Goal: Task Accomplishment & Management: Manage account settings

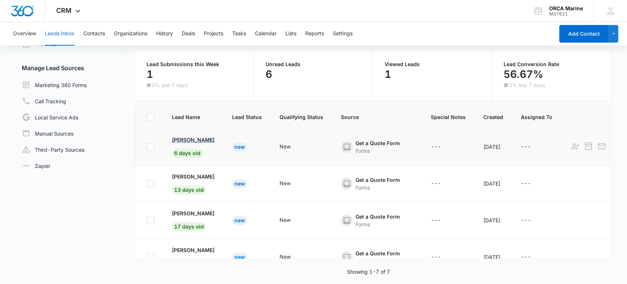
click at [191, 140] on p "[PERSON_NAME]" at bounding box center [193, 140] width 43 height 8
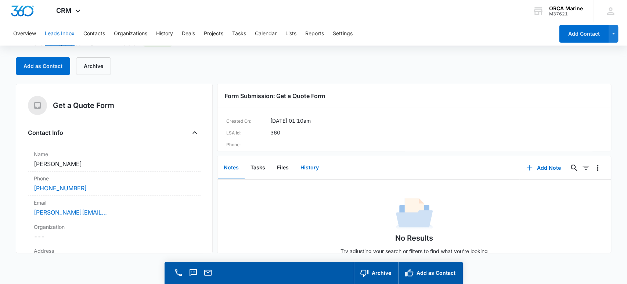
click at [314, 168] on button "History" at bounding box center [310, 168] width 30 height 23
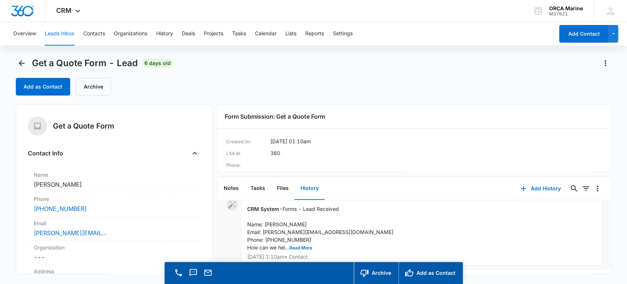
scroll to position [21, 0]
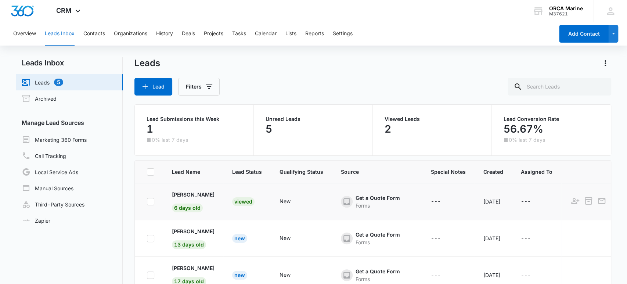
click at [239, 201] on div "Viewed" at bounding box center [243, 201] width 22 height 9
